Goal: Task Accomplishment & Management: Use online tool/utility

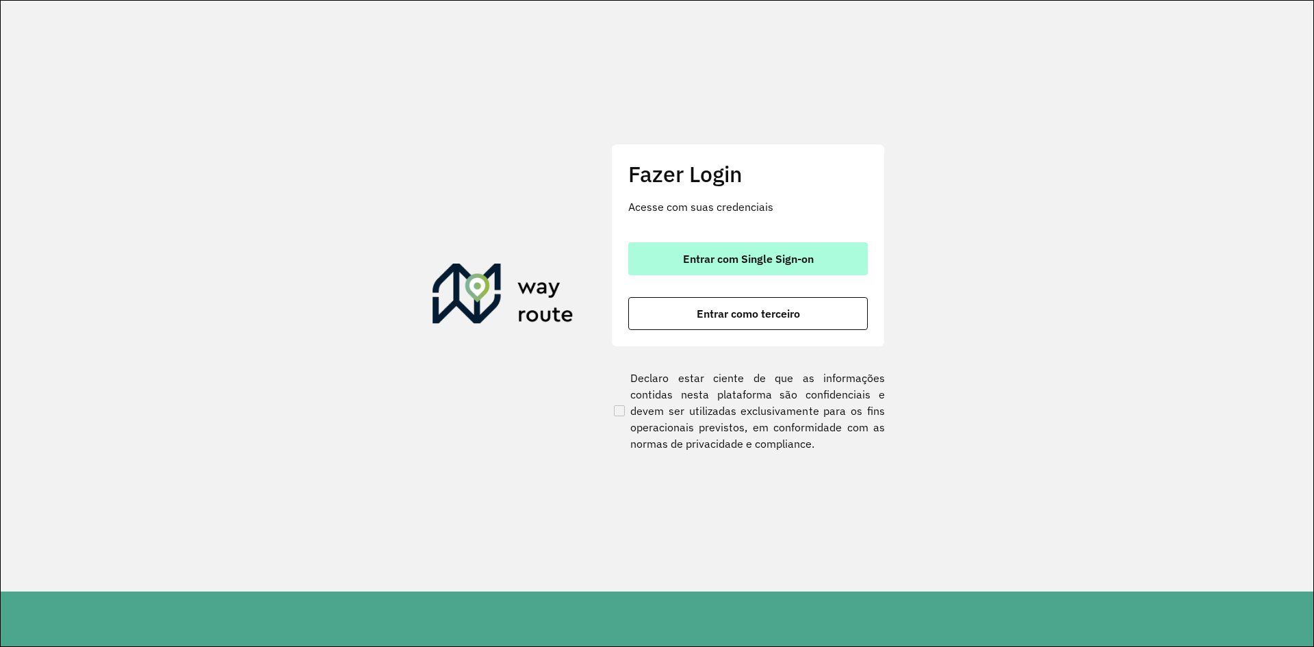
click at [764, 261] on span "Entrar com Single Sign-on" at bounding box center [748, 258] width 131 height 11
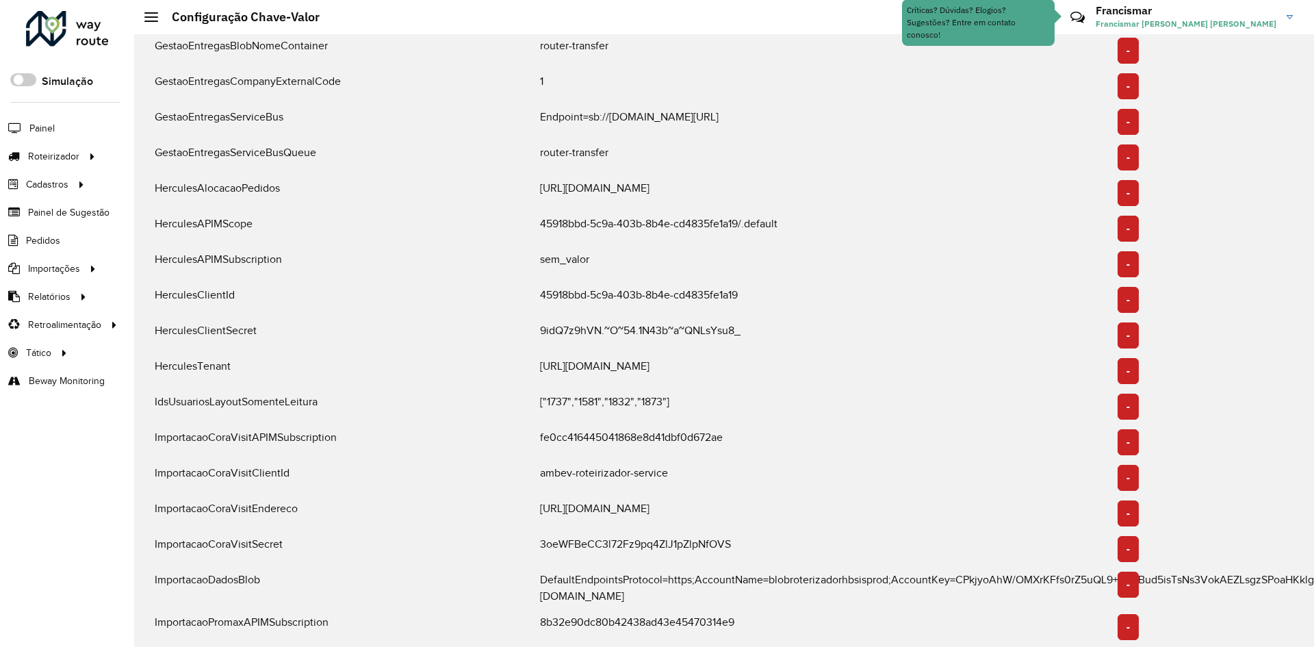
scroll to position [1095, 0]
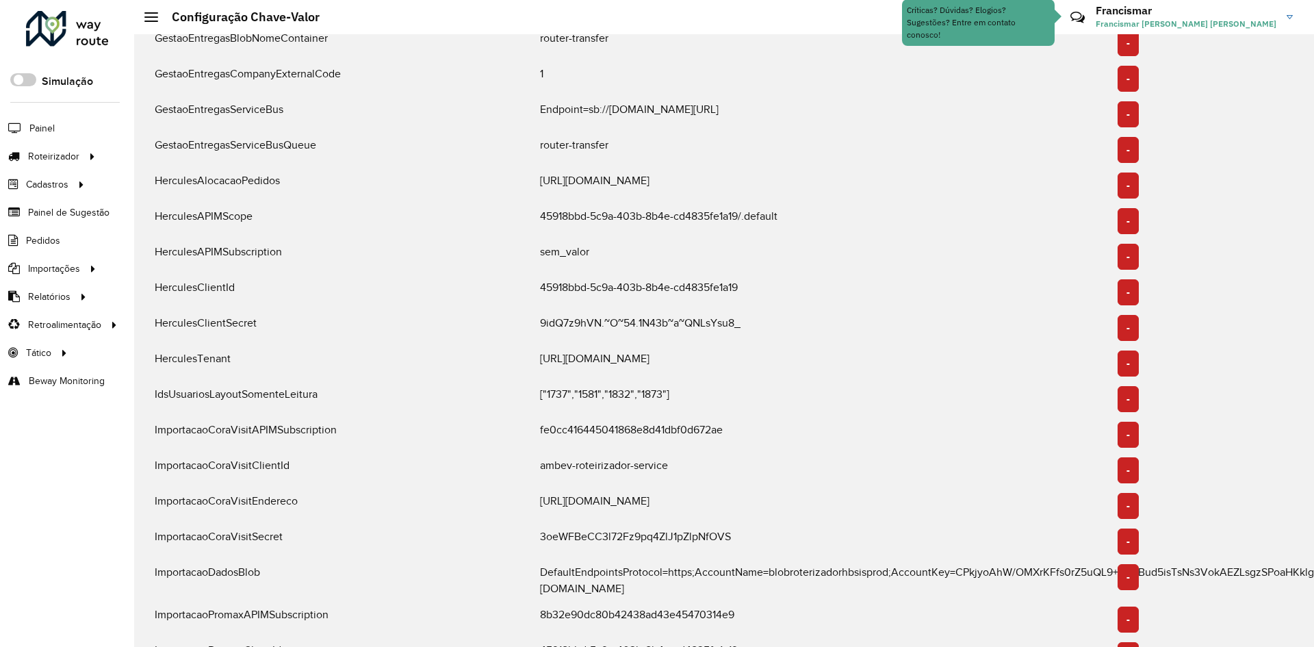
drag, startPoint x: 541, startPoint y: 317, endPoint x: 775, endPoint y: 324, distance: 234.1
click at [775, 324] on div "9idQ7z9hVN.~O~54.1N43b~a~QNLsYsu8_" at bounding box center [821, 328] width 578 height 26
click at [741, 317] on div "9idQ7z9hVN.~O~54.1N43b~a~QNLsYsu8_" at bounding box center [821, 328] width 578 height 26
drag, startPoint x: 745, startPoint y: 317, endPoint x: 539, endPoint y: 312, distance: 206.0
click at [539, 315] on div "9idQ7z9hVN.~O~54.1N43b~a~QNLsYsu8_" at bounding box center [821, 328] width 578 height 26
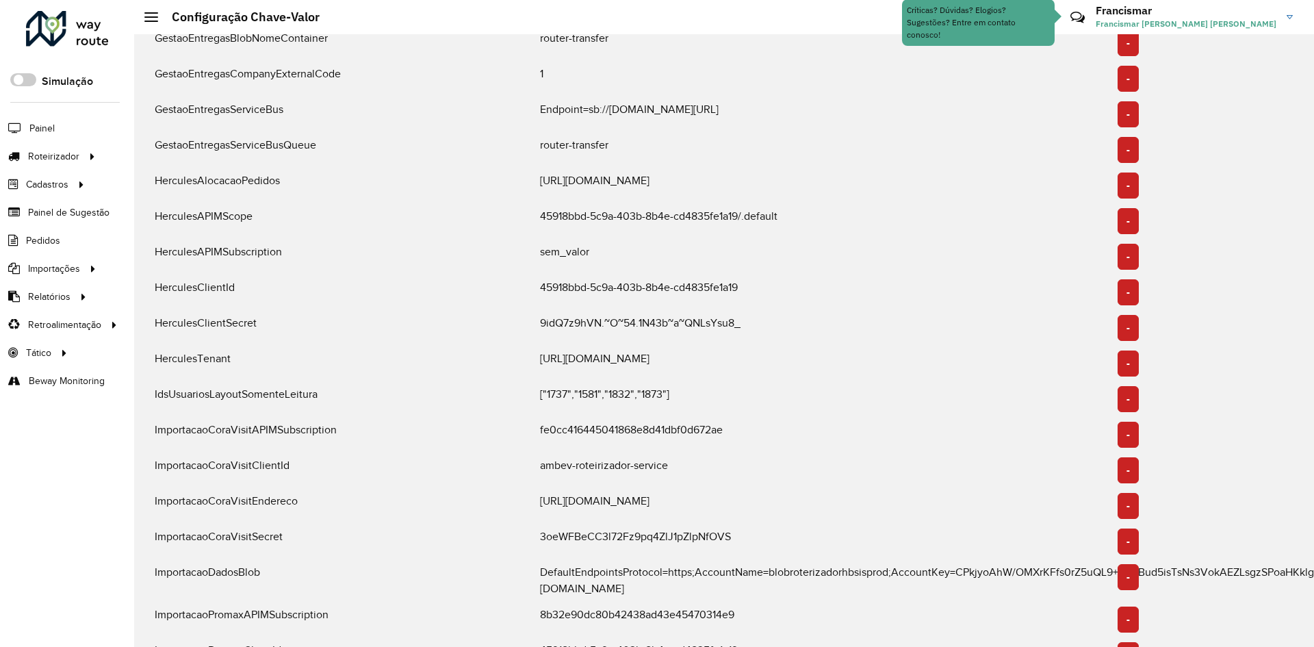
click at [539, 315] on div "9idQ7z9hVN.~O~54.1N43b~a~QNLsYsu8_" at bounding box center [821, 328] width 578 height 26
drag, startPoint x: 539, startPoint y: 316, endPoint x: 746, endPoint y: 316, distance: 206.6
click at [746, 316] on div "9idQ7z9hVN.~O~54.1N43b~a~QNLsYsu8_" at bounding box center [821, 328] width 578 height 26
drag, startPoint x: 742, startPoint y: 316, endPoint x: 537, endPoint y: 316, distance: 205.3
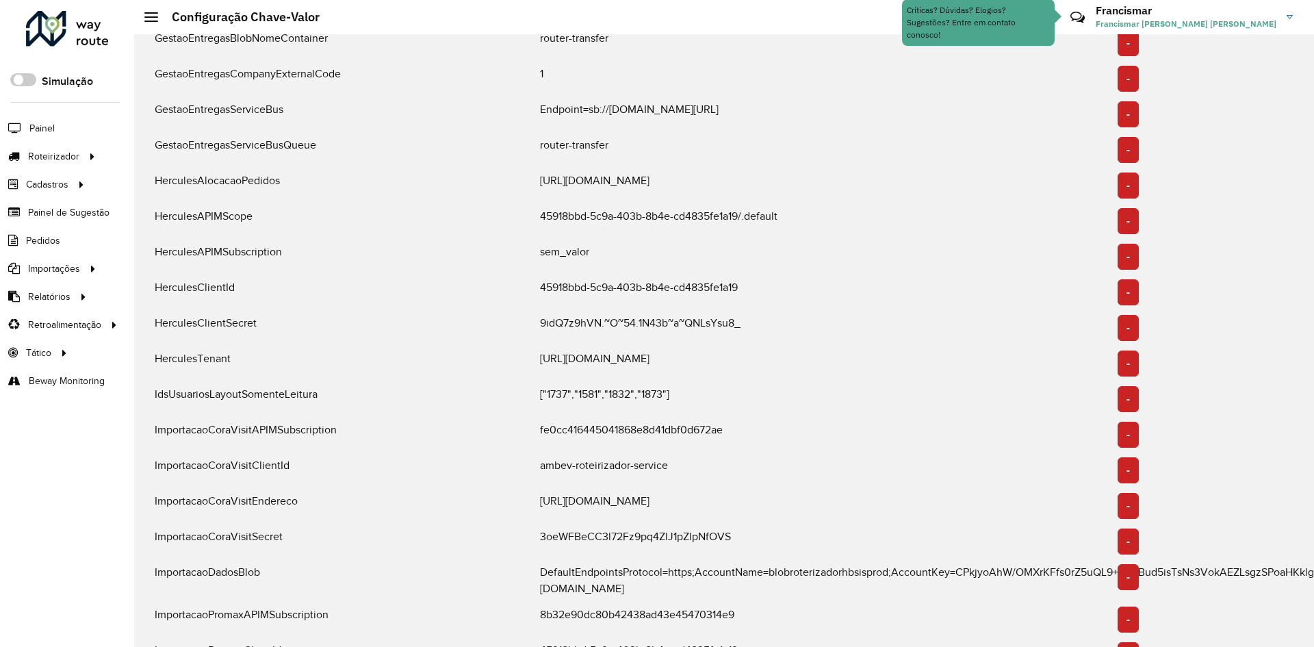
click at [537, 316] on div "9idQ7z9hVN.~O~54.1N43b~a~QNLsYsu8_" at bounding box center [821, 328] width 578 height 26
click at [541, 320] on div "9idQ7z9hVN.~O~54.1N43b~a~QNLsYsu8_" at bounding box center [821, 328] width 578 height 26
drag, startPoint x: 539, startPoint y: 315, endPoint x: 768, endPoint y: 320, distance: 228.6
click at [768, 320] on div "9idQ7z9hVN.~O~54.1N43b~a~QNLsYsu8_" at bounding box center [821, 328] width 578 height 26
click at [671, 315] on div "9idQ7z9hVN.~O~54.1N43b~a~QNLsYsu8_" at bounding box center [821, 328] width 578 height 26
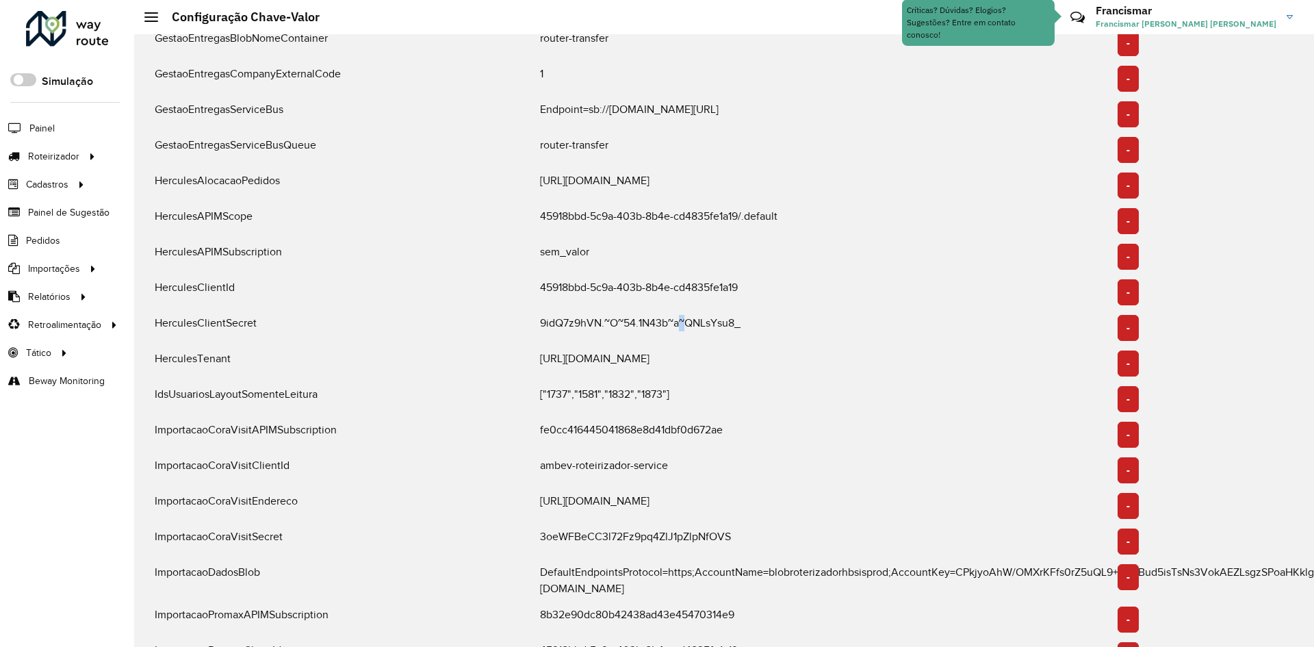
click at [671, 315] on div "9idQ7z9hVN.~O~54.1N43b~a~QNLsYsu8_" at bounding box center [821, 328] width 578 height 26
click at [649, 315] on div "9idQ7z9hVN.~O~54.1N43b~a~QNLsYsu8_" at bounding box center [821, 328] width 578 height 26
drag, startPoint x: 541, startPoint y: 315, endPoint x: 749, endPoint y: 317, distance: 208.7
click at [749, 317] on div "9idQ7z9hVN.~O~54.1N43b~a~QNLsYsu8_" at bounding box center [821, 328] width 578 height 26
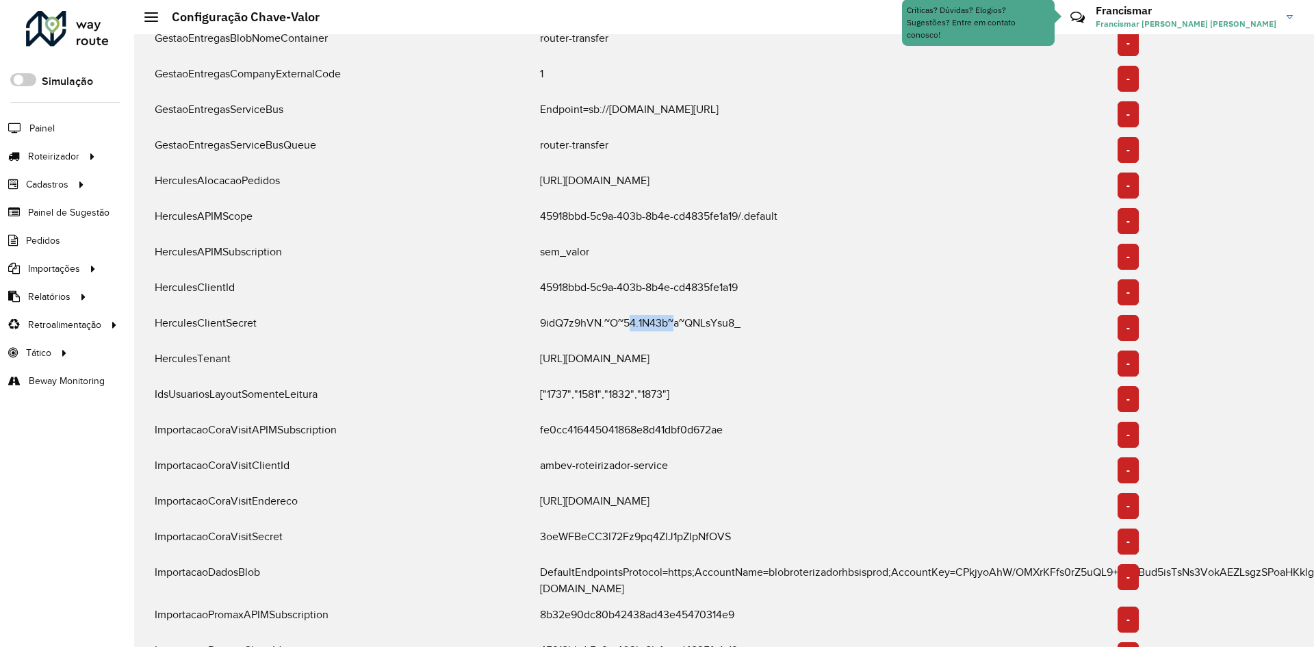
click at [739, 315] on div "9idQ7z9hVN.~O~54.1N43b~a~QNLsYsu8_" at bounding box center [821, 328] width 578 height 26
drag, startPoint x: 741, startPoint y: 314, endPoint x: 540, endPoint y: 315, distance: 201.2
click at [540, 315] on div "9idQ7z9hVN.~O~54.1N43b~a~QNLsYsu8_" at bounding box center [821, 328] width 578 height 26
drag, startPoint x: 539, startPoint y: 317, endPoint x: 764, endPoint y: 320, distance: 224.4
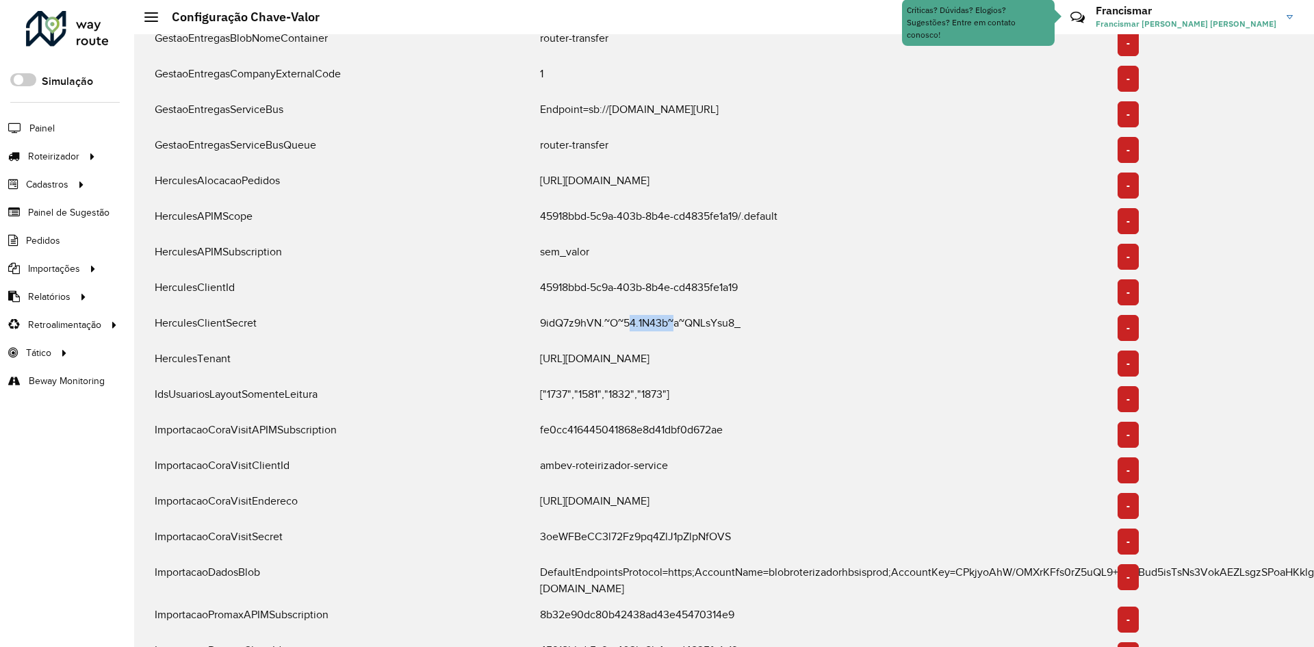
click at [764, 320] on div "9idQ7z9hVN.~O~54.1N43b~a~QNLsYsu8_" at bounding box center [821, 328] width 578 height 26
click at [753, 317] on div "9idQ7z9hVN.~O~54.1N43b~a~QNLsYsu8_" at bounding box center [821, 328] width 578 height 26
drag, startPoint x: 741, startPoint y: 317, endPoint x: 540, endPoint y: 316, distance: 201.2
click at [540, 316] on div "9idQ7z9hVN.~O~54.1N43b~a~QNLsYsu8_" at bounding box center [821, 328] width 578 height 26
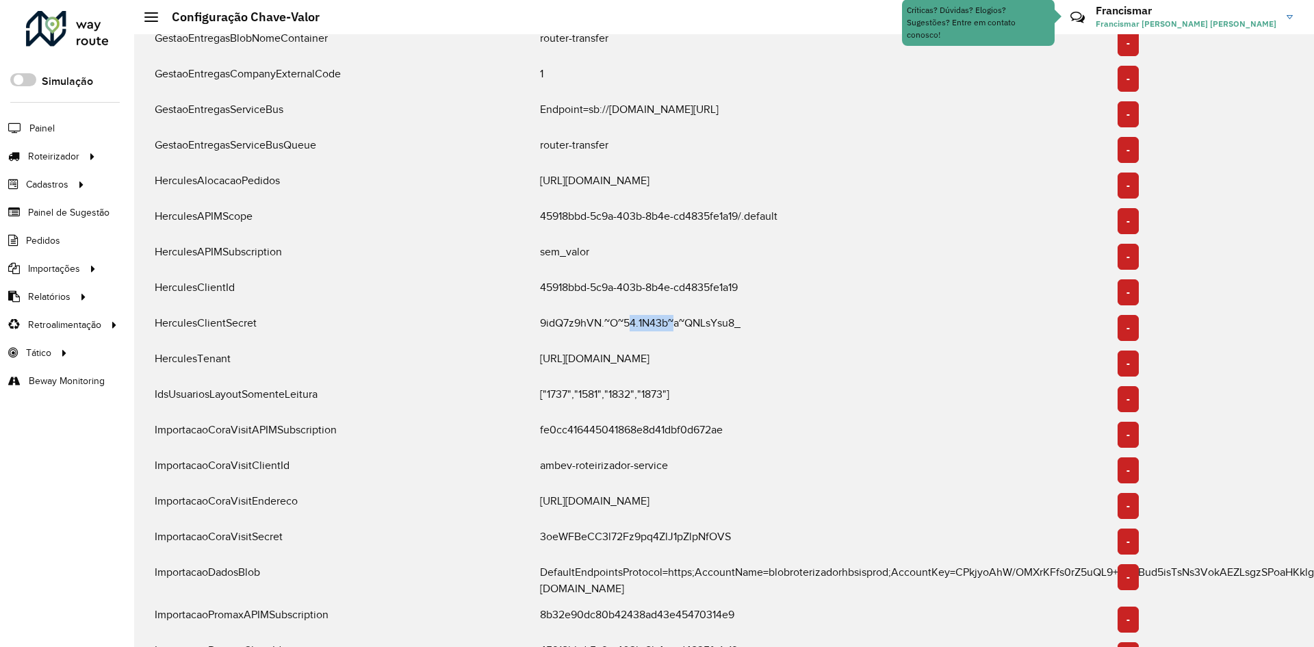
drag, startPoint x: 540, startPoint y: 317, endPoint x: 750, endPoint y: 317, distance: 210.1
click at [750, 317] on div "9idQ7z9hVN.~O~54.1N43b~a~QNLsYsu8_" at bounding box center [821, 328] width 578 height 26
click at [746, 317] on div "9idQ7z9hVN.~O~54.1N43b~a~QNLsYsu8_" at bounding box center [821, 328] width 578 height 26
drag, startPoint x: 741, startPoint y: 314, endPoint x: 539, endPoint y: 317, distance: 202.6
click at [539, 317] on div "9idQ7z9hVN.~O~54.1N43b~a~QNLsYsu8_" at bounding box center [821, 328] width 578 height 26
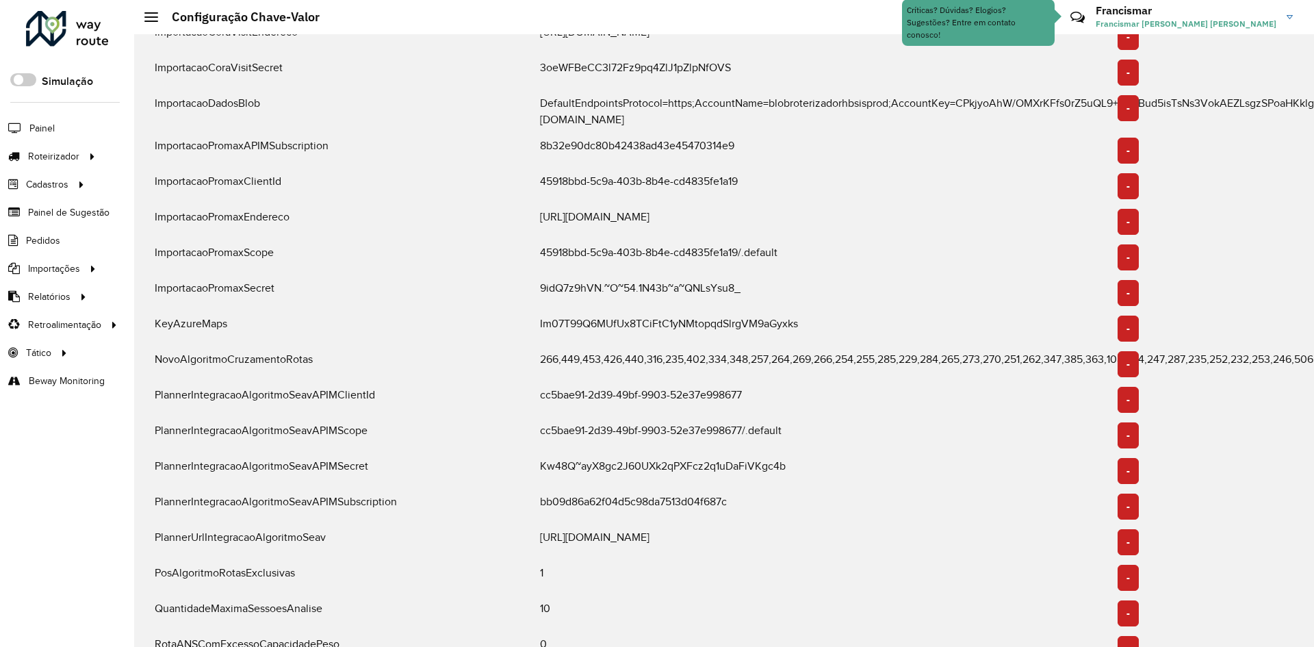
scroll to position [1574, 0]
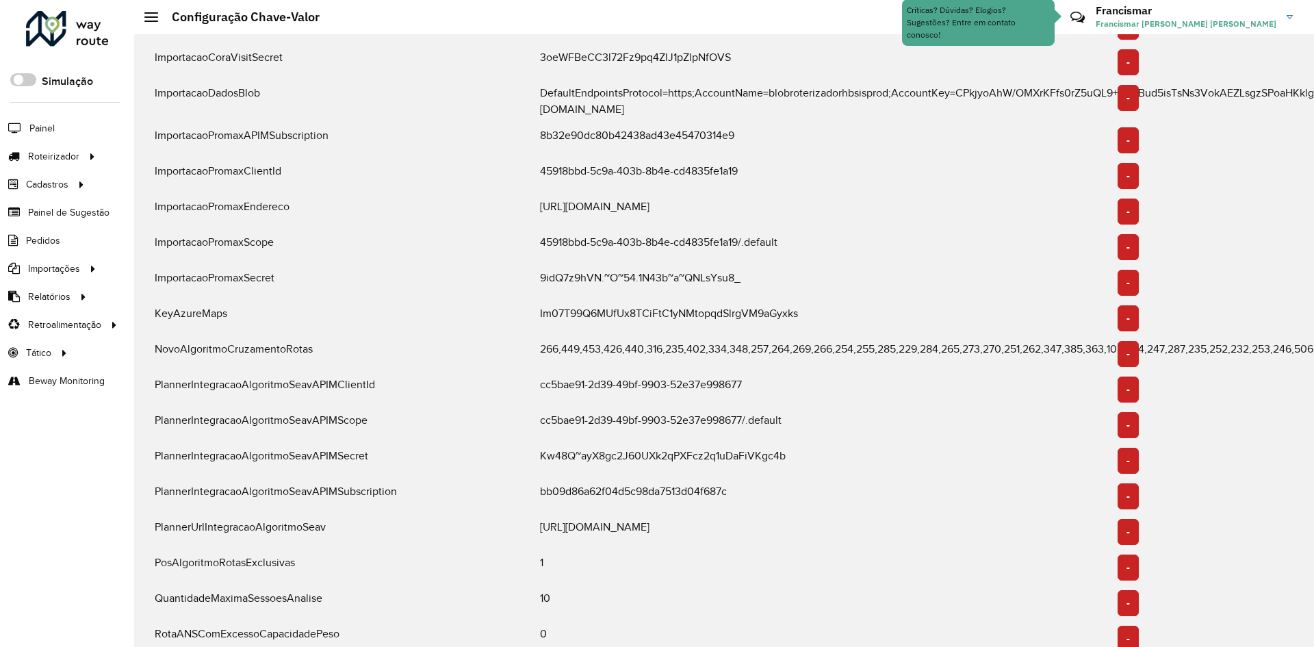
drag, startPoint x: 538, startPoint y: 263, endPoint x: 744, endPoint y: 261, distance: 206.0
click at [744, 270] on div "9idQ7z9hVN.~O~54.1N43b~a~QNLsYsu8_" at bounding box center [821, 283] width 578 height 26
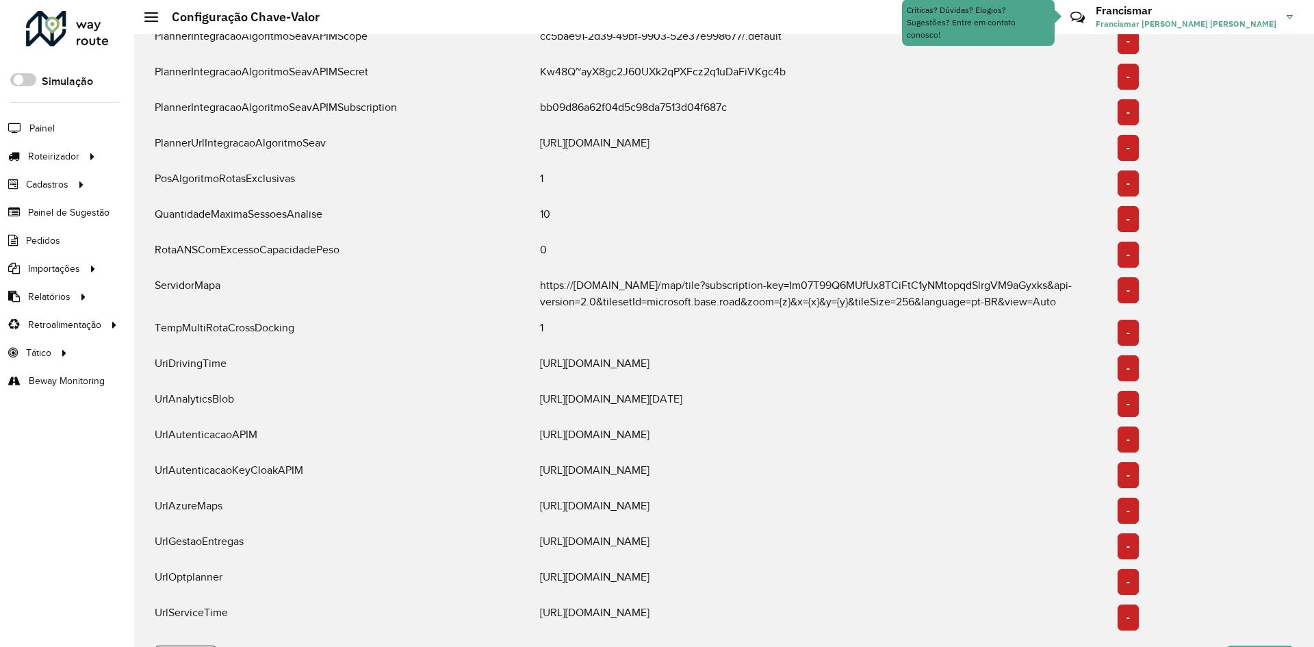
scroll to position [2012, 0]
